Goal: Information Seeking & Learning: Learn about a topic

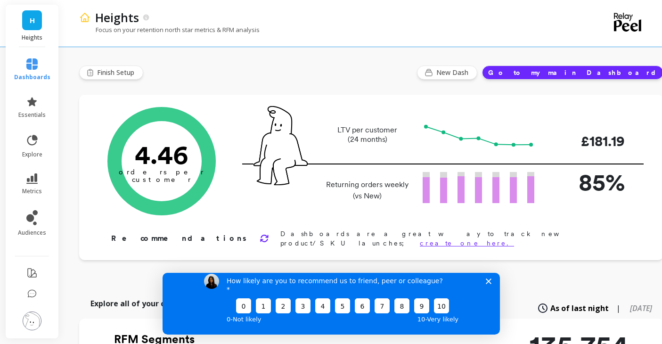
click at [488, 284] on icon "Close survey" at bounding box center [489, 281] width 6 height 6
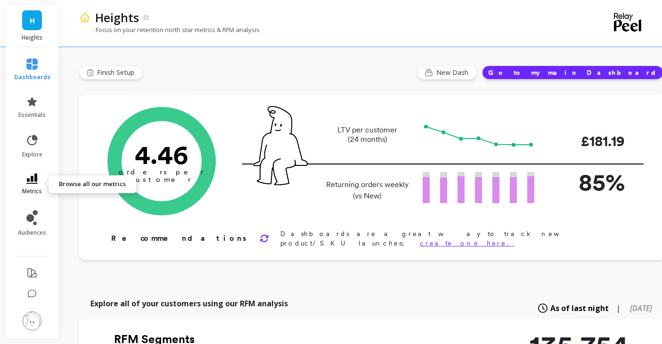
click at [33, 175] on icon at bounding box center [31, 179] width 11 height 10
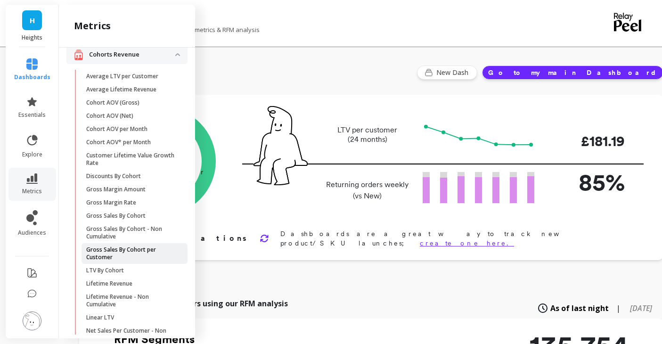
scroll to position [53, 0]
click at [153, 86] on p "Average Lifetime Revenue" at bounding box center [121, 89] width 70 height 8
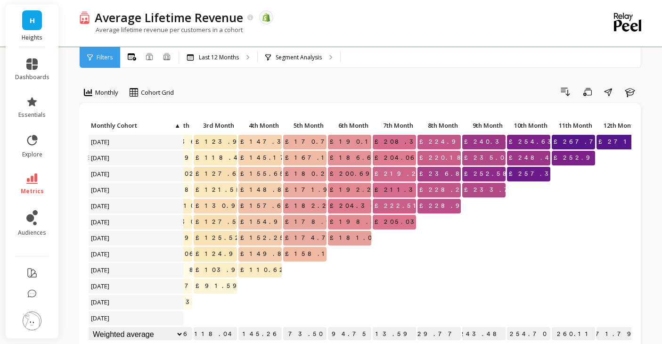
scroll to position [0, 145]
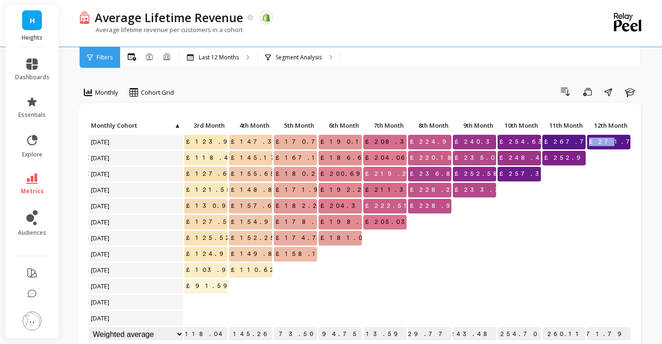
drag, startPoint x: 604, startPoint y: 142, endPoint x: 619, endPoint y: 142, distance: 14.6
click at [619, 142] on p "£271.79" at bounding box center [608, 142] width 43 height 14
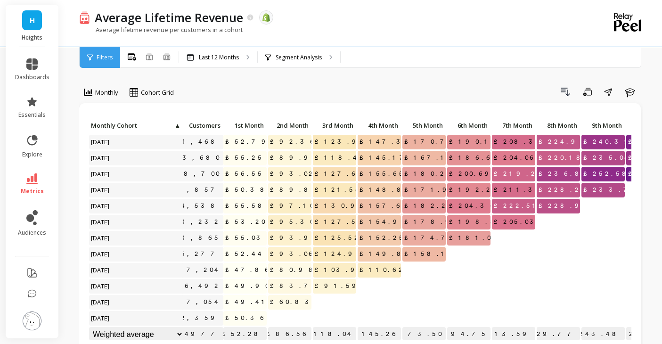
scroll to position [0, 11]
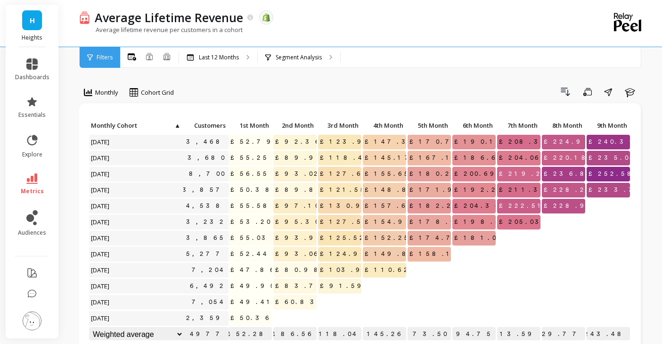
click at [255, 140] on span "£52.79" at bounding box center [254, 142] width 51 height 14
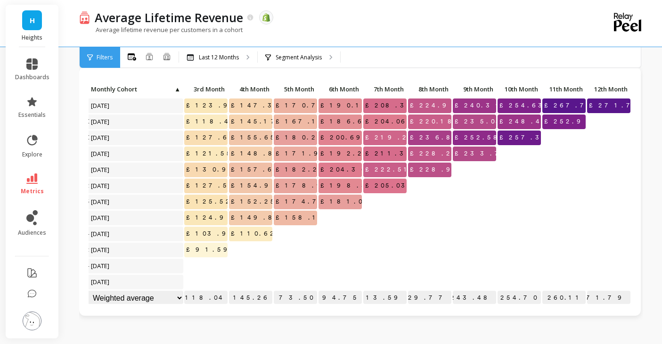
scroll to position [0, 0]
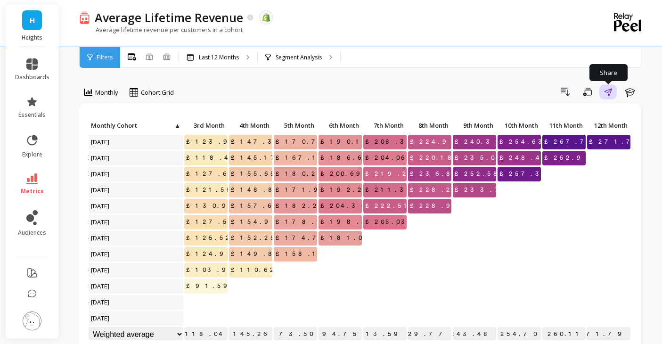
click at [612, 92] on icon "button" at bounding box center [608, 92] width 8 height 8
copy span "52.79"
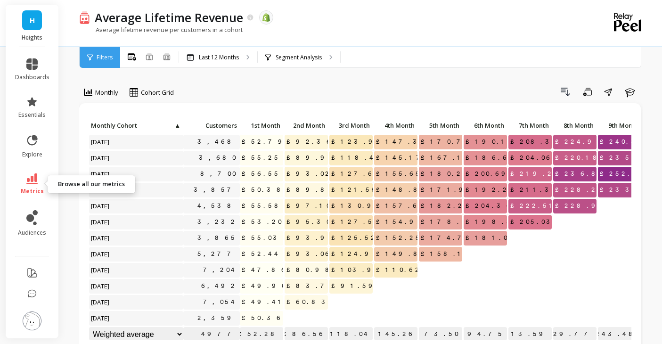
click at [27, 181] on icon at bounding box center [31, 179] width 11 height 10
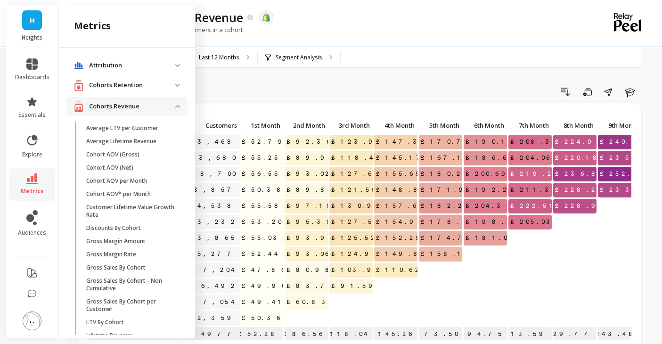
click at [128, 63] on p "Attribution" at bounding box center [132, 65] width 86 height 9
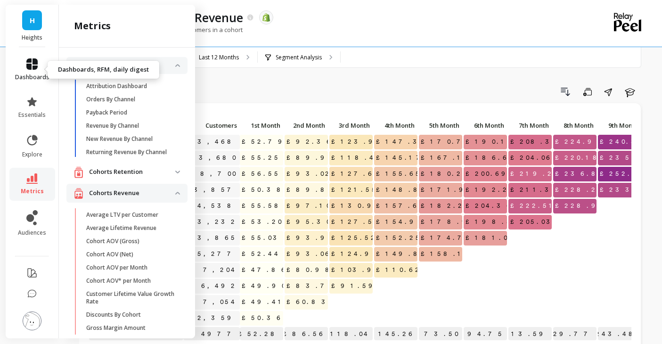
click at [38, 67] on link "dashboards" at bounding box center [32, 69] width 34 height 23
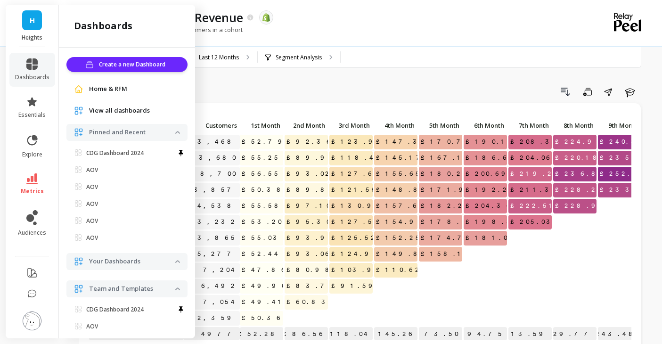
click at [111, 111] on span "View all dashboards" at bounding box center [119, 110] width 61 height 9
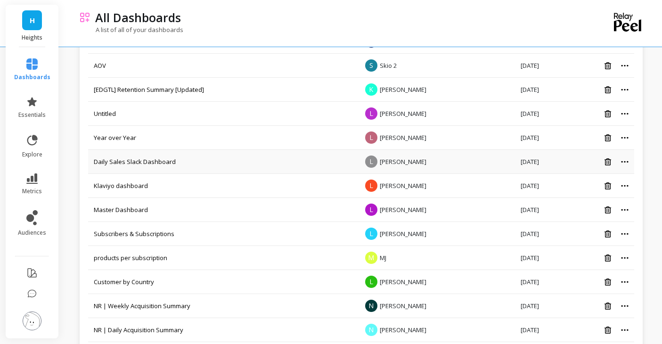
scroll to position [245, 0]
click at [293, 209] on td "Master Dashboard" at bounding box center [222, 210] width 269 height 24
click at [124, 208] on link "Master Dashboard" at bounding box center [121, 209] width 54 height 8
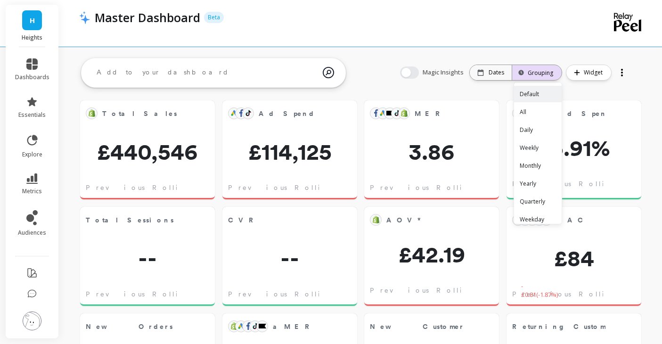
click at [540, 66] on div "Grouping" at bounding box center [537, 72] width 50 height 21
click at [534, 161] on div "Monthly" at bounding box center [538, 165] width 48 height 17
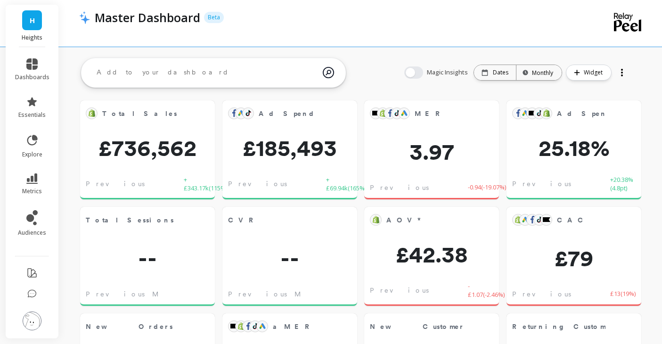
click at [216, 78] on textarea at bounding box center [206, 72] width 234 height 25
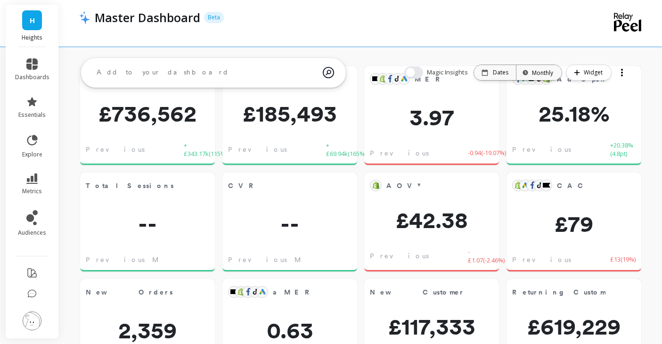
scroll to position [40, 0]
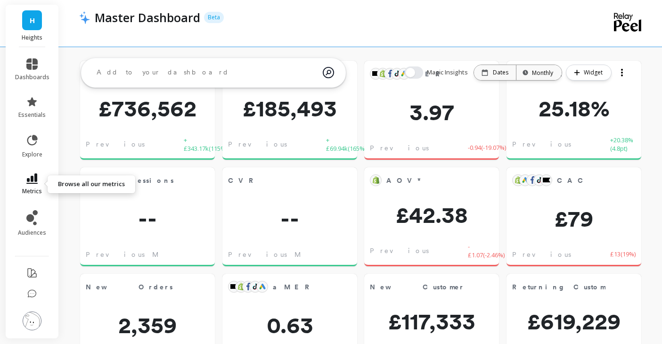
click at [32, 179] on icon at bounding box center [31, 179] width 11 height 10
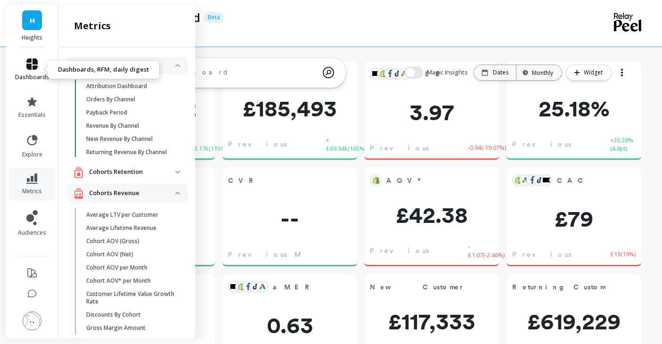
click at [37, 69] on icon at bounding box center [31, 63] width 11 height 11
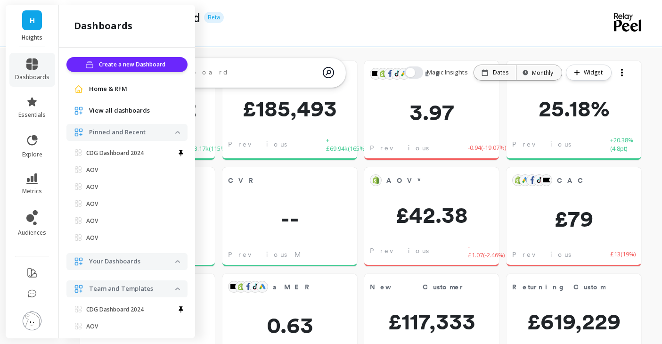
click at [111, 107] on span "View all dashboards" at bounding box center [119, 110] width 61 height 9
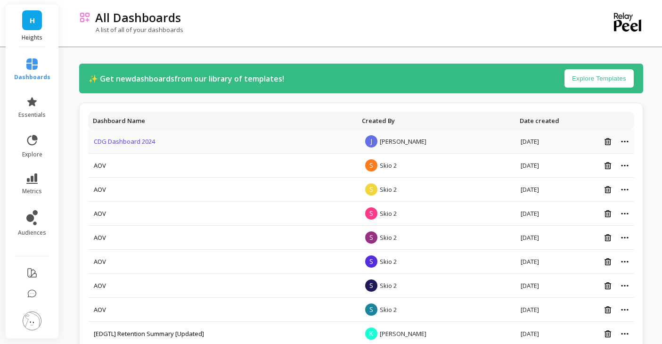
click at [119, 140] on link "CDG Dashboard 2024" at bounding box center [124, 141] width 61 height 8
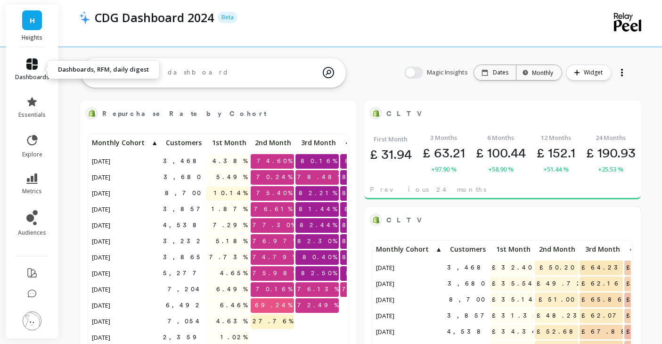
click at [32, 63] on icon at bounding box center [31, 63] width 11 height 11
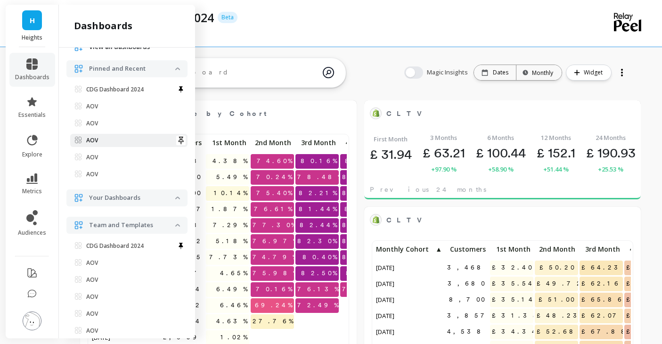
scroll to position [66, 0]
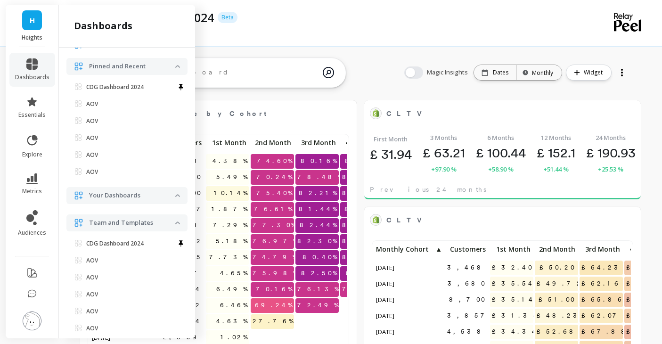
click at [145, 196] on p "Your Dashboards" at bounding box center [132, 195] width 86 height 9
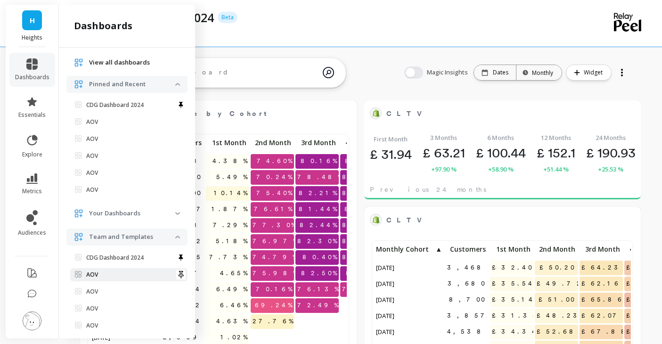
scroll to position [0, 0]
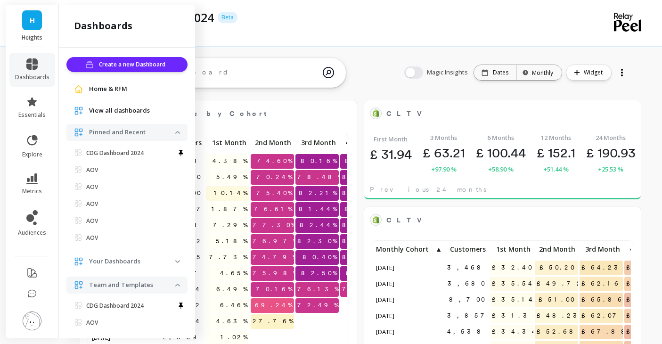
click at [113, 90] on span "Home & RFM" at bounding box center [108, 88] width 38 height 9
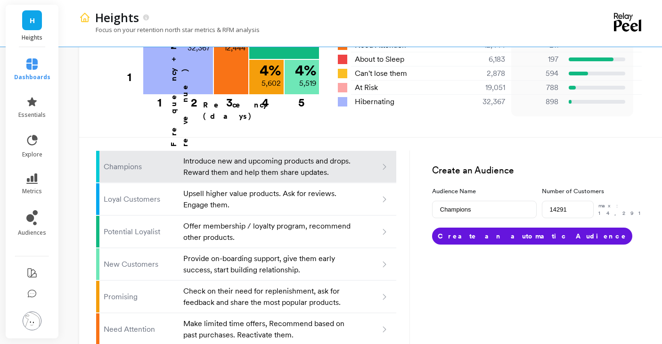
scroll to position [541, 0]
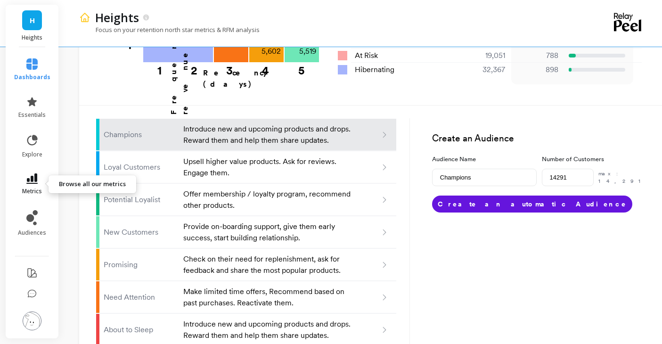
click at [32, 175] on icon at bounding box center [31, 179] width 11 height 10
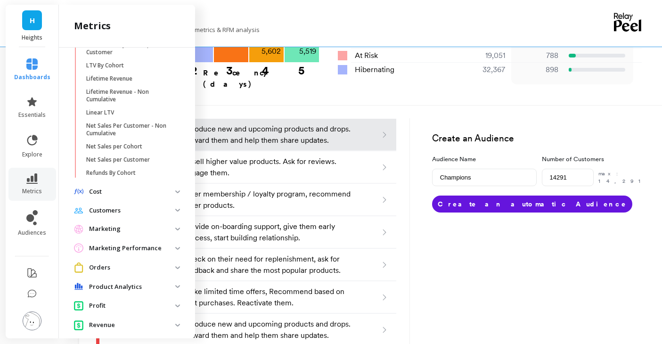
scroll to position [345, 0]
click at [129, 227] on p "Marketing" at bounding box center [132, 227] width 86 height 9
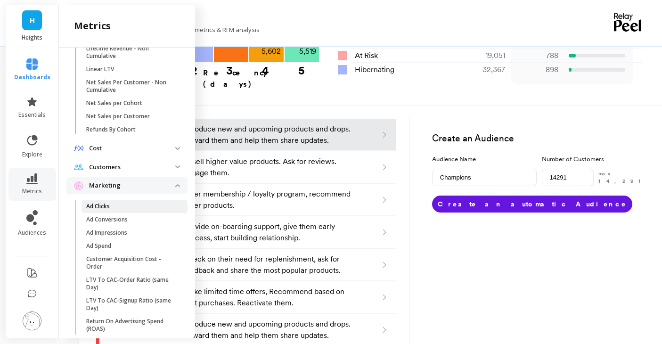
scroll to position [387, 0]
click at [123, 250] on span "Ad Spend" at bounding box center [131, 247] width 90 height 8
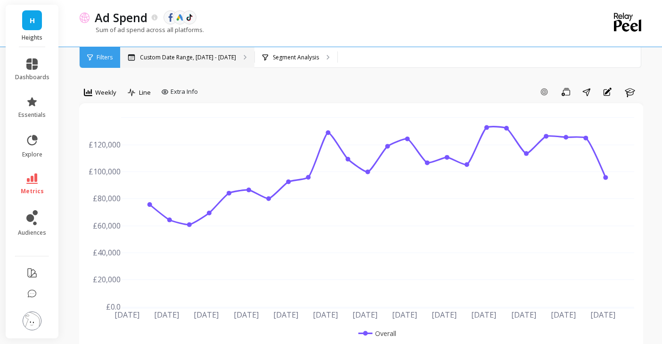
click at [206, 61] on div "Custom Date Range, [DATE] - [DATE]" at bounding box center [187, 57] width 134 height 21
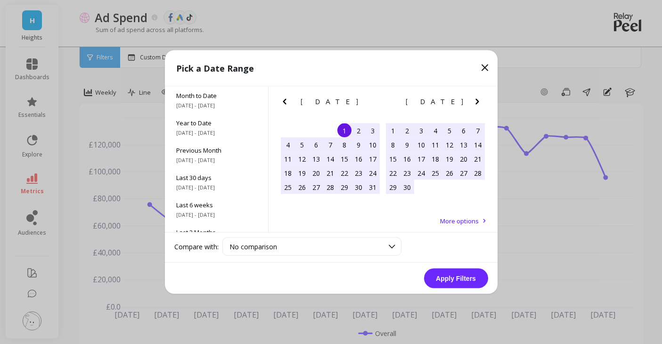
click at [285, 98] on icon "Previous Month" at bounding box center [284, 101] width 11 height 11
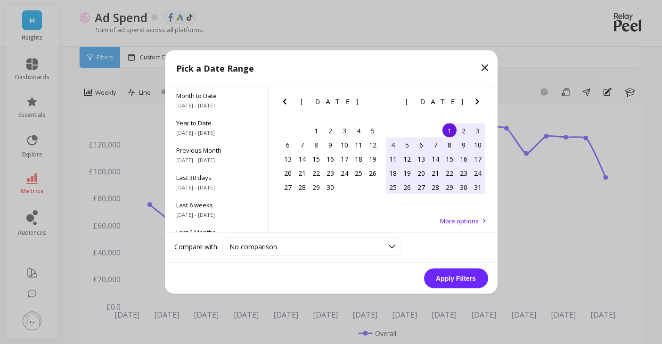
click at [285, 98] on icon "Previous Month" at bounding box center [284, 101] width 11 height 11
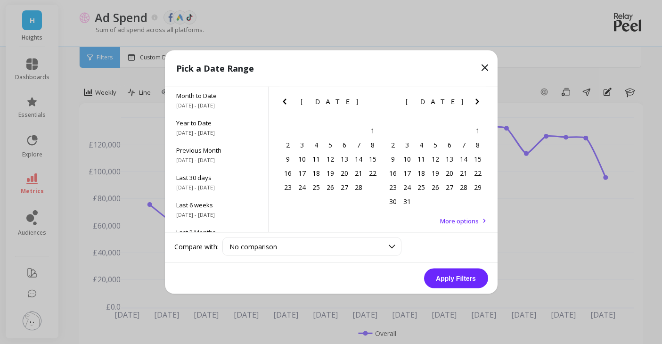
click at [285, 98] on icon "Previous Month" at bounding box center [284, 101] width 11 height 11
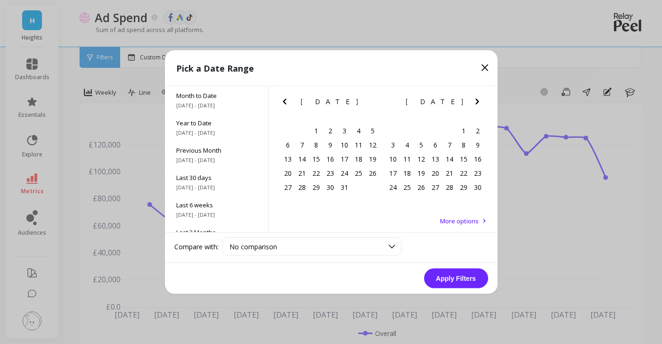
click at [285, 98] on icon "Previous Month" at bounding box center [284, 101] width 11 height 11
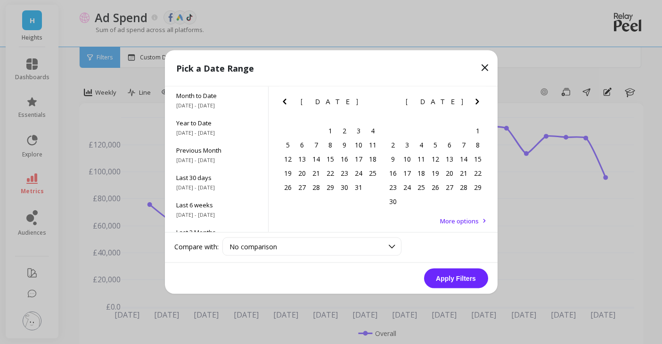
click at [285, 98] on icon "Previous Month" at bounding box center [284, 101] width 11 height 11
click at [302, 130] on div "1" at bounding box center [302, 131] width 14 height 14
click at [479, 105] on icon "Next Month" at bounding box center [477, 101] width 11 height 11
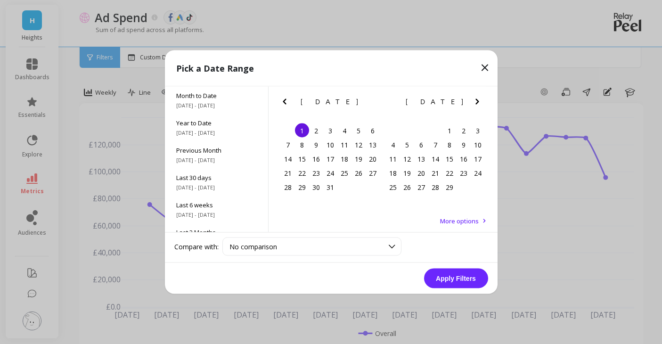
click at [479, 105] on icon "Next Month" at bounding box center [477, 101] width 11 height 11
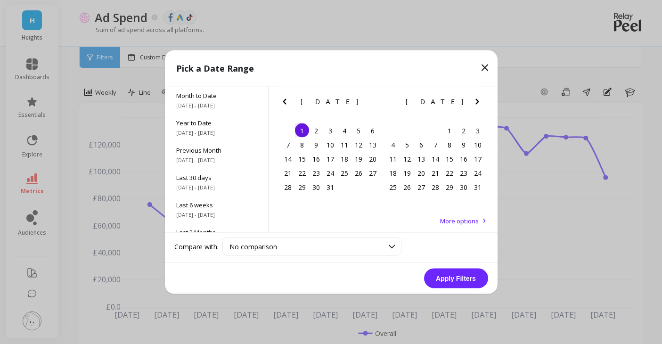
click at [479, 105] on icon "Next Month" at bounding box center [477, 101] width 11 height 11
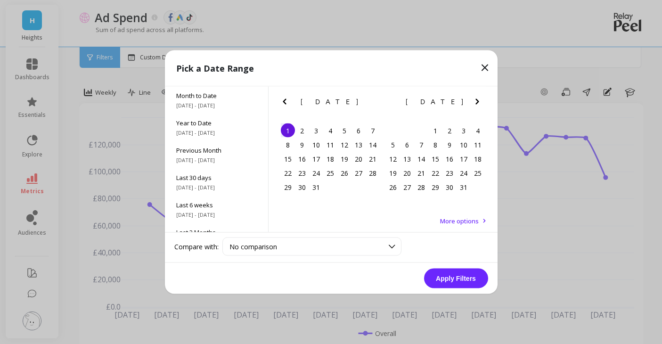
click at [479, 105] on icon "Next Month" at bounding box center [477, 101] width 11 height 11
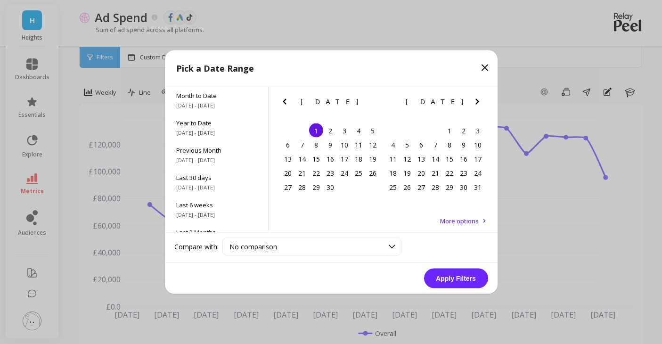
click at [479, 105] on icon "Next Month" at bounding box center [477, 101] width 11 height 11
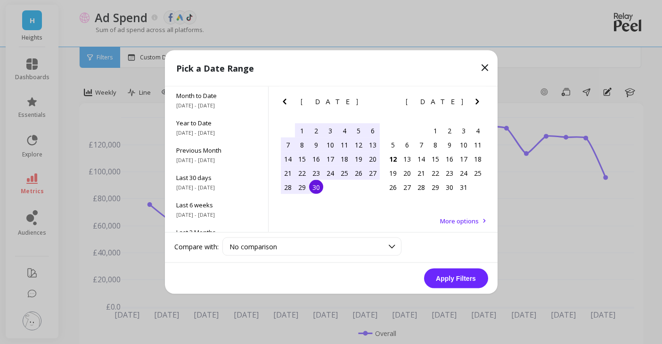
click at [319, 184] on div "30" at bounding box center [316, 187] width 14 height 14
click at [464, 281] on button "Apply Filters" at bounding box center [456, 279] width 64 height 20
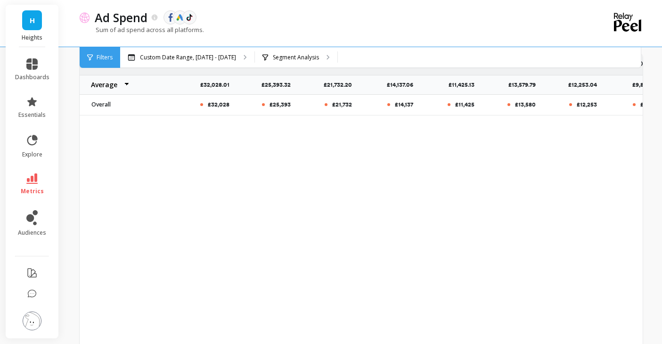
scroll to position [367, 0]
